Goal: Task Accomplishment & Management: Manage account settings

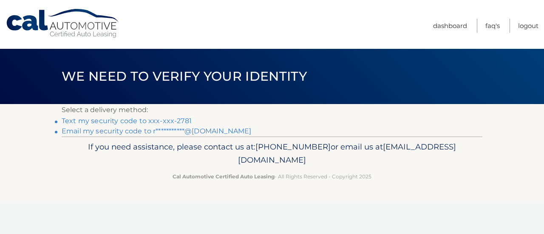
click at [173, 121] on link "Text my security code to xxx-xxx-2781" at bounding box center [127, 121] width 130 height 8
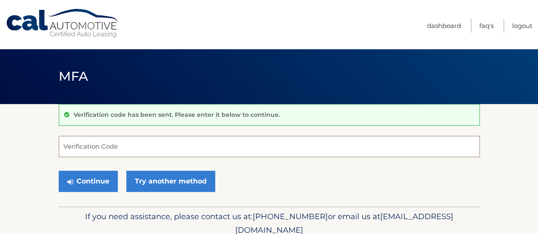
click at [213, 149] on input "Verification Code" at bounding box center [269, 146] width 421 height 21
type input "378169"
click at [59, 171] on button "Continue" at bounding box center [88, 181] width 59 height 21
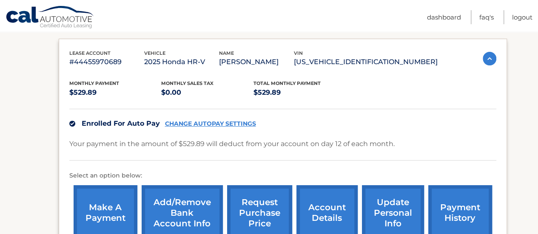
scroll to position [154, 0]
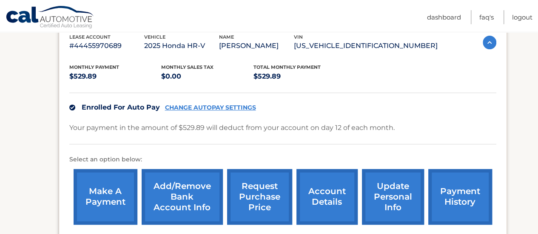
click at [223, 102] on div "Enrolled For Auto Pay CHANGE AUTOPAY SETTINGS" at bounding box center [282, 107] width 427 height 29
click at [224, 109] on link "CHANGE AUTOPAY SETTINGS" at bounding box center [210, 107] width 91 height 7
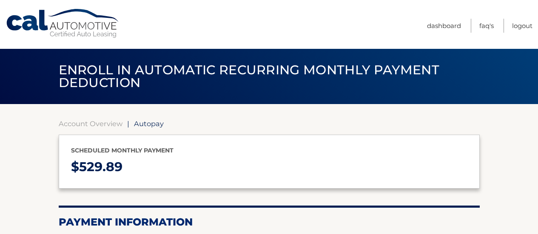
select select "ZDIxMjRjYTAtYTIyMi00ZDNkLWJjYzMtYWVlOTk4MWJjYzQ4"
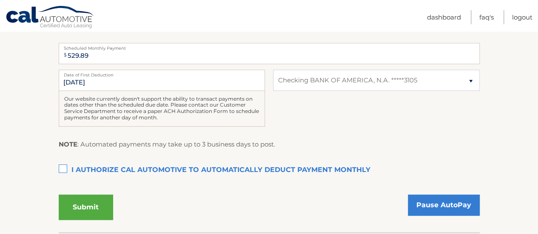
scroll to position [197, 0]
click at [329, 74] on select "Select Bank Account Checking BANK OF AMERICA, N.A. *****3105" at bounding box center [376, 79] width 206 height 21
select select
click at [273, 69] on select "Select Bank Account Checking BANK OF AMERICA, N.A. *****3105" at bounding box center [376, 79] width 206 height 21
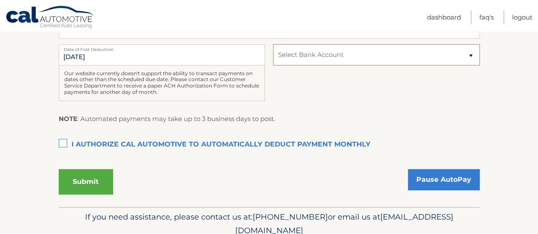
scroll to position [188, 0]
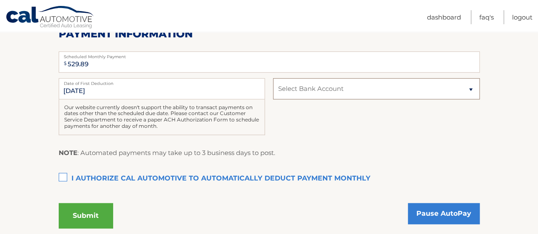
click at [345, 89] on select "Select Bank Account Checking BANK OF AMERICA, N.A. *****3105" at bounding box center [376, 88] width 206 height 21
click at [344, 144] on div "9/12/2025 Date of First Deduction Our website currently doesn't support the abi…" at bounding box center [269, 111] width 421 height 66
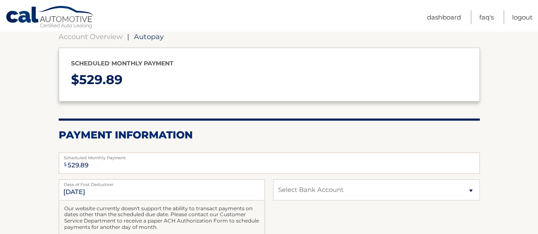
scroll to position [0, 0]
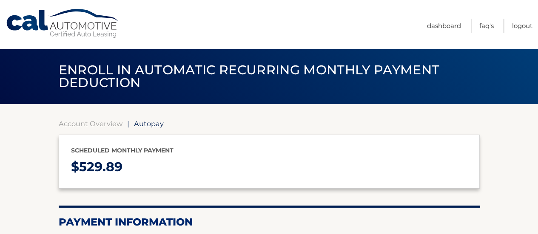
click at [51, 27] on link "Cal Automotive" at bounding box center [63, 24] width 115 height 30
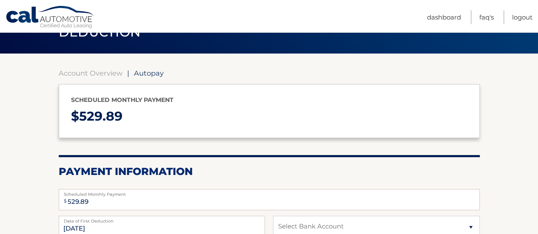
scroll to position [63, 0]
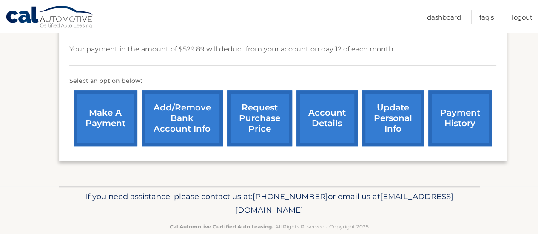
scroll to position [233, 0]
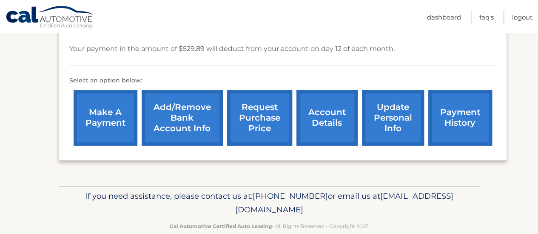
click at [202, 118] on link "Add/Remove bank account info" at bounding box center [182, 118] width 81 height 56
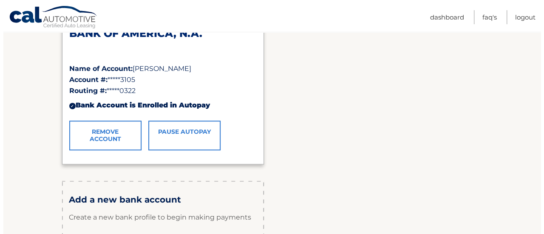
scroll to position [160, 0]
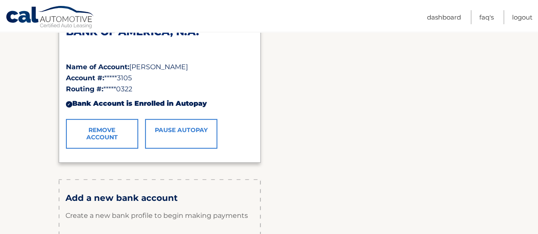
click at [126, 131] on link "Remove Account" at bounding box center [102, 134] width 72 height 30
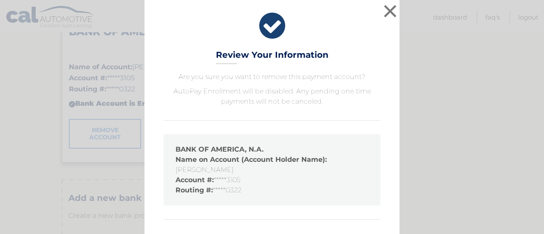
scroll to position [40, 0]
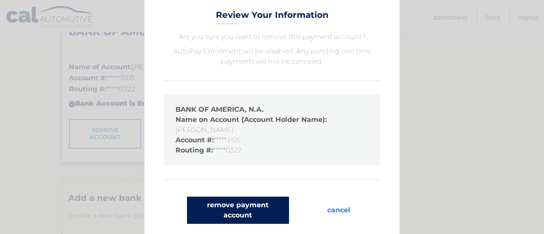
click at [264, 216] on button "remove payment account" at bounding box center [238, 210] width 102 height 27
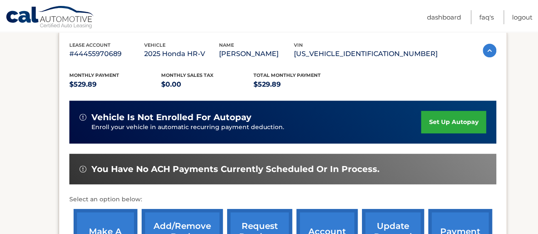
scroll to position [174, 0]
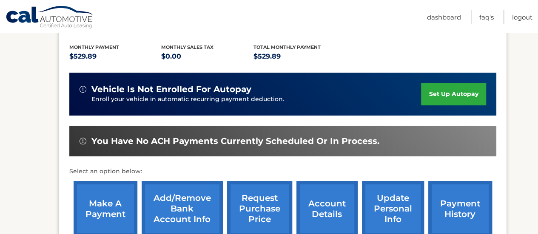
click at [437, 99] on link "set up autopay" at bounding box center [453, 94] width 65 height 23
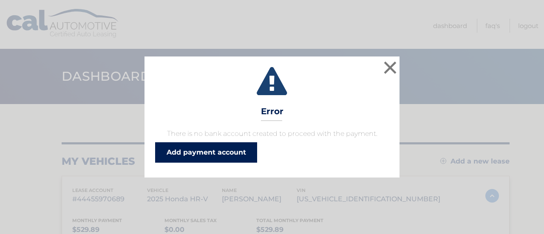
click at [225, 158] on link "Add payment account" at bounding box center [206, 152] width 102 height 20
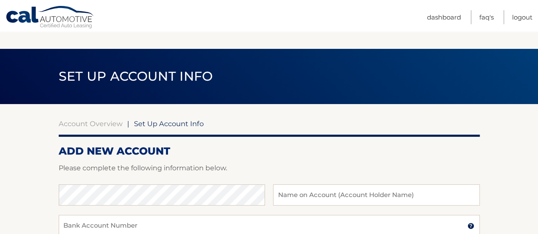
scroll to position [94, 0]
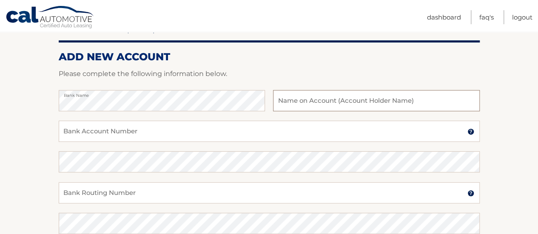
click at [297, 103] on input "text" at bounding box center [376, 100] width 206 height 21
type input "[PERSON_NAME]"
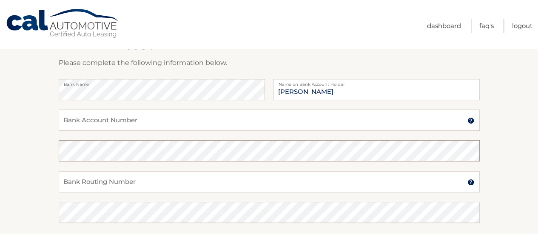
scroll to position [106, 0]
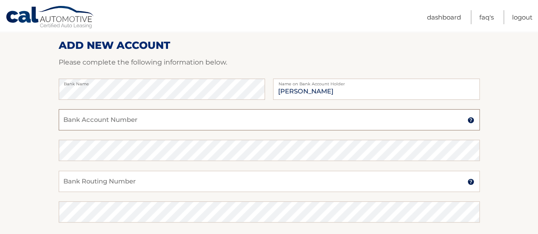
click at [181, 116] on input "Bank Account Number" at bounding box center [269, 119] width 421 height 21
paste input "483034267481"
type input "483034267481"
click at [183, 167] on div "Confirm Bank Account Number" at bounding box center [269, 155] width 421 height 31
click at [187, 175] on input "Bank Routing Number" at bounding box center [269, 181] width 421 height 21
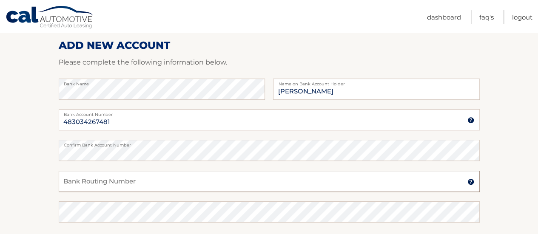
paste input "021000322"
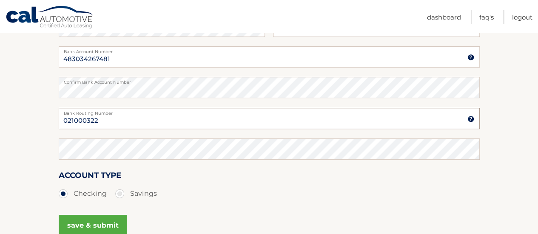
scroll to position [171, 0]
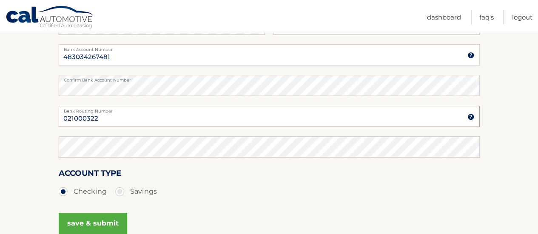
type input "021000322"
click at [161, 142] on div "Confirm Bank Routing Number" at bounding box center [269, 147] width 421 height 21
click at [127, 192] on label "Savings" at bounding box center [136, 191] width 42 height 17
click at [127, 192] on input "Savings" at bounding box center [123, 190] width 9 height 14
radio input "true"
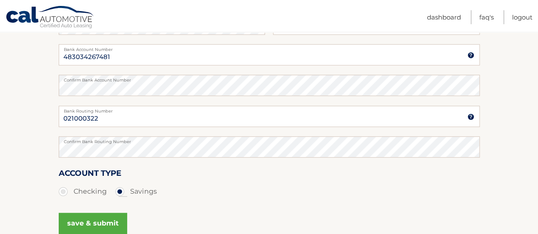
scroll to position [226, 0]
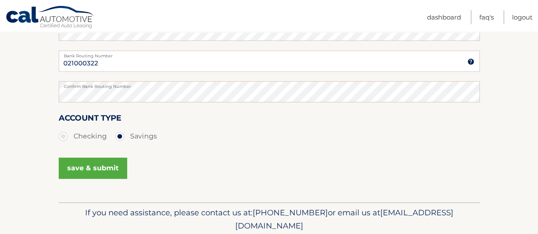
click at [111, 178] on button "save & submit" at bounding box center [93, 168] width 68 height 21
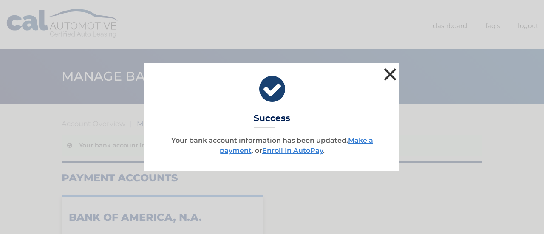
click at [388, 74] on button "×" at bounding box center [390, 74] width 17 height 17
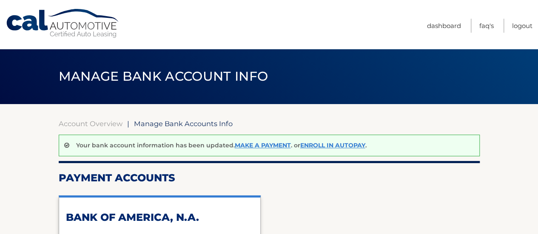
click at [84, 13] on link "Cal Automotive" at bounding box center [63, 24] width 115 height 30
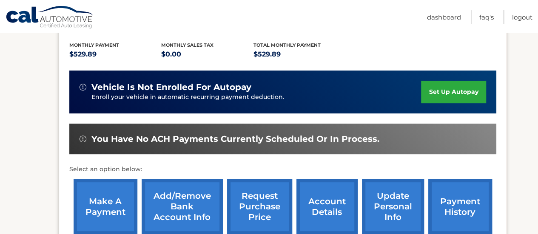
scroll to position [178, 0]
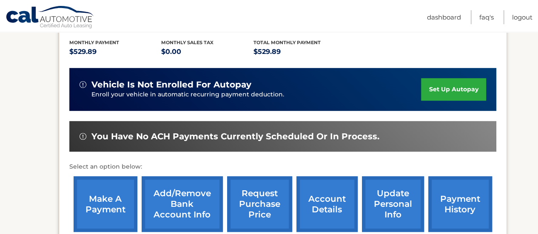
click at [460, 91] on link "set up autopay" at bounding box center [453, 89] width 65 height 23
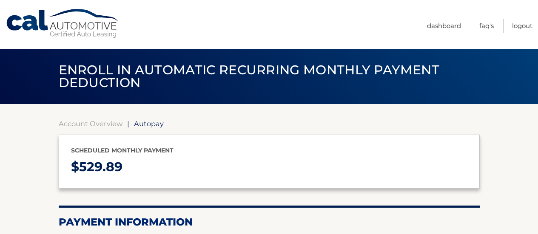
select select "YzJiNGQwNTItNDAwMS00OWFjLThhYjYtOTlhNGIwODNiOWI3"
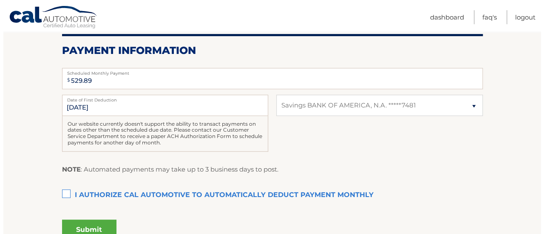
scroll to position [213, 0]
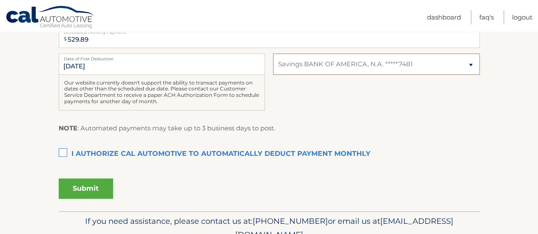
click at [356, 59] on select "Select Bank Account Savings BANK OF AMERICA, N.A. *****7481" at bounding box center [376, 64] width 206 height 21
click at [67, 151] on label "I authorize cal automotive to automatically deduct payment monthly This checkbo…" at bounding box center [269, 154] width 421 height 17
click at [0, 0] on input "I authorize cal automotive to automatically deduct payment monthly This checkbo…" at bounding box center [0, 0] width 0 height 0
click at [87, 185] on button "Submit" at bounding box center [86, 189] width 54 height 20
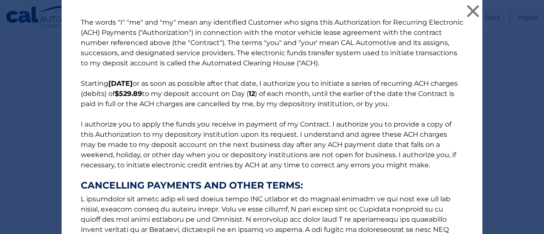
scroll to position [177, 0]
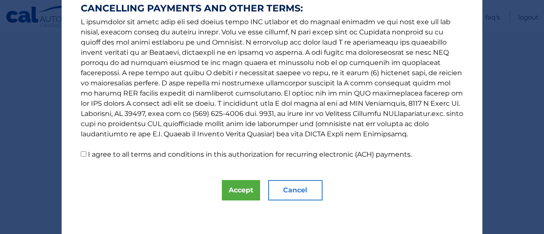
click at [226, 156] on label "I agree to all terms and conditions in this authorization for recurring electro…" at bounding box center [250, 155] width 324 height 8
click at [86, 156] on input "I agree to all terms and conditions in this authorization for recurring electro…" at bounding box center [84, 154] width 6 height 6
checkbox input "true"
click at [239, 193] on button "Accept" at bounding box center [241, 190] width 38 height 20
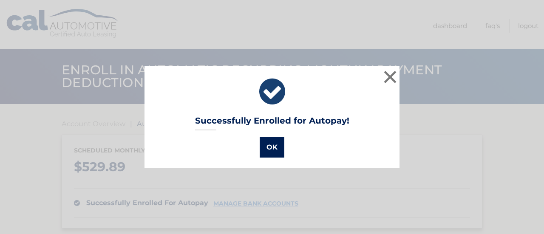
click at [268, 145] on button "OK" at bounding box center [272, 147] width 25 height 20
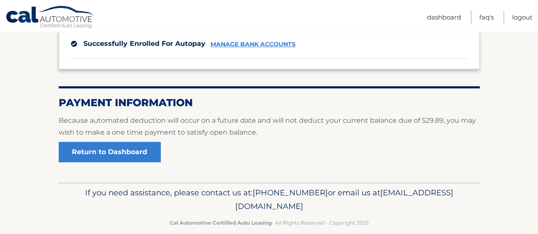
scroll to position [172, 0]
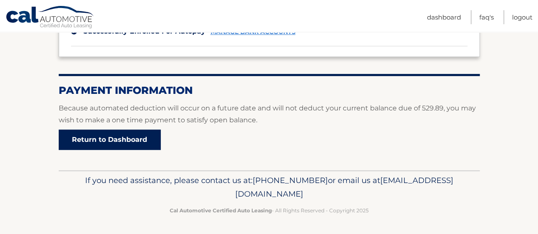
click at [143, 142] on link "Return to Dashboard" at bounding box center [110, 140] width 102 height 20
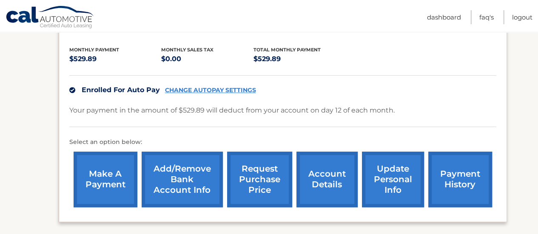
scroll to position [207, 0]
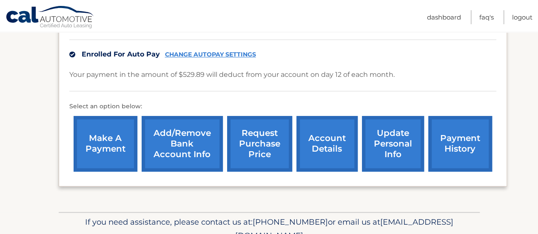
click at [112, 143] on link "make a payment" at bounding box center [106, 144] width 64 height 56
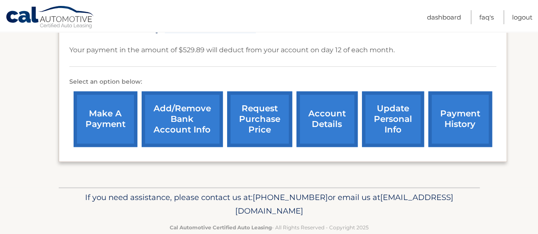
scroll to position [231, 0]
click at [477, 127] on link "payment history" at bounding box center [460, 119] width 64 height 56
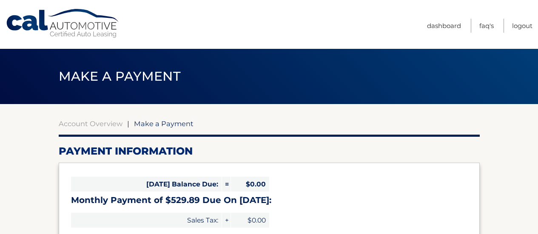
select select "YzJiNGQwNTItNDAwMS00OWFjLThhYjYtOTlhNGIwODNiOWI3"
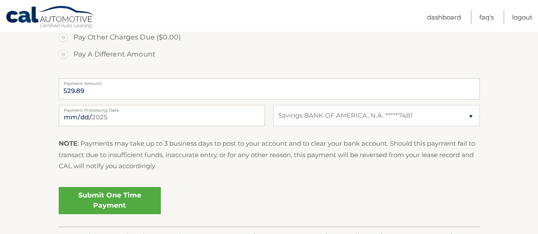
scroll to position [317, 0]
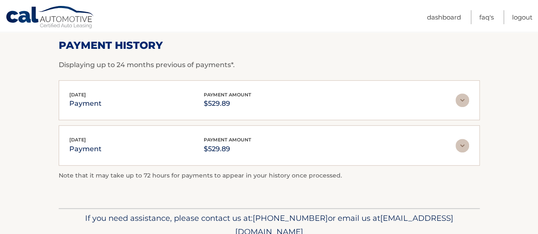
scroll to position [128, 0]
click at [464, 142] on img at bounding box center [462, 146] width 14 height 14
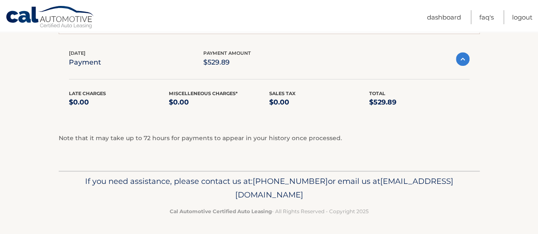
scroll to position [213, 0]
click at [458, 62] on img at bounding box center [463, 60] width 14 height 14
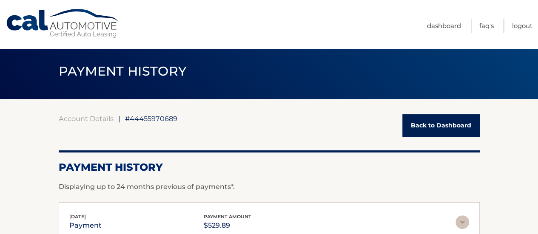
scroll to position [4, 0]
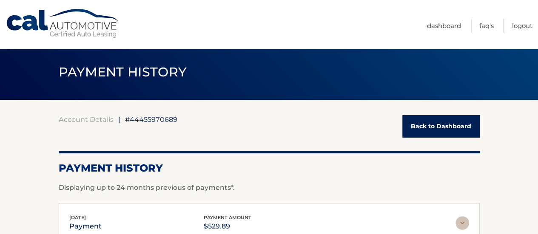
click at [350, 108] on div "Account Details | #44455970689 Back to Dashboard Payment History Displaying up …" at bounding box center [269, 215] width 421 height 231
click at [426, 122] on link "Back to Dashboard" at bounding box center [440, 126] width 77 height 23
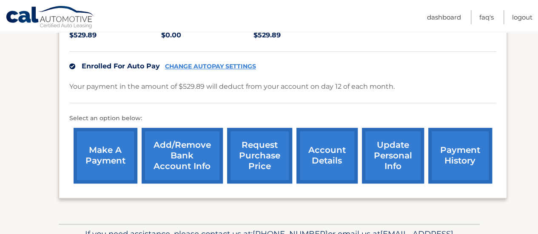
scroll to position [247, 0]
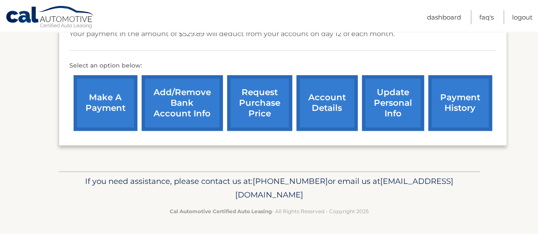
click at [467, 94] on link "payment history" at bounding box center [460, 103] width 64 height 56
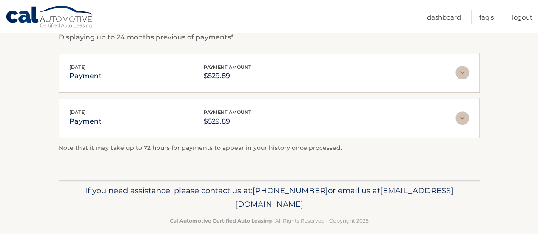
scroll to position [155, 0]
click at [463, 113] on img at bounding box center [462, 118] width 14 height 14
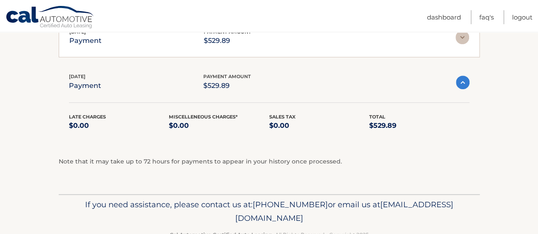
scroll to position [212, 0]
